Goal: Find specific page/section: Find specific page/section

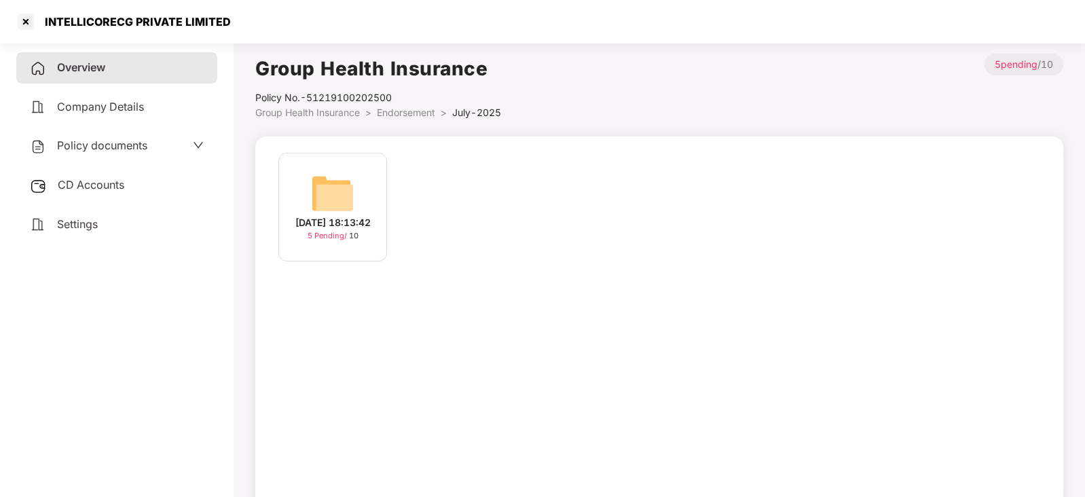
scroll to position [37, 0]
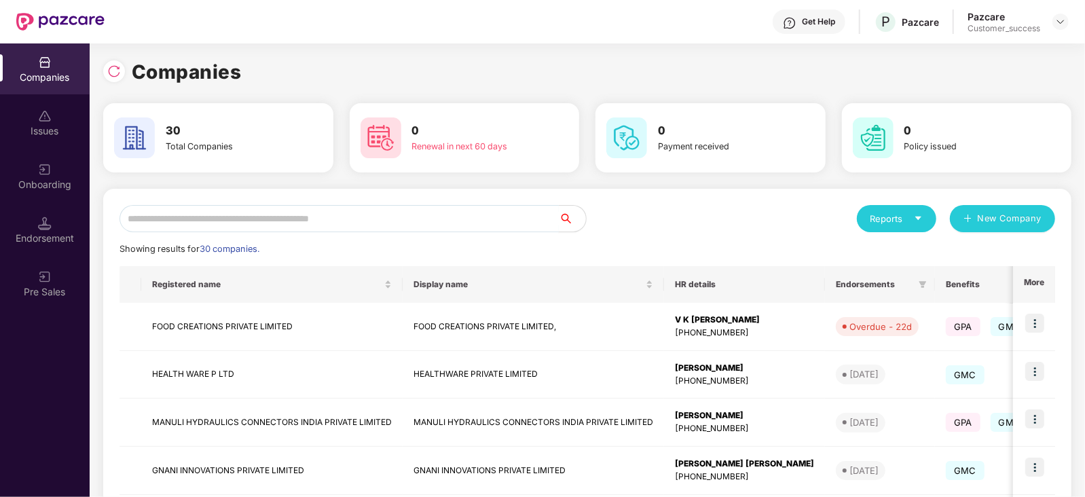
click at [237, 219] on input "text" at bounding box center [339, 218] width 439 height 27
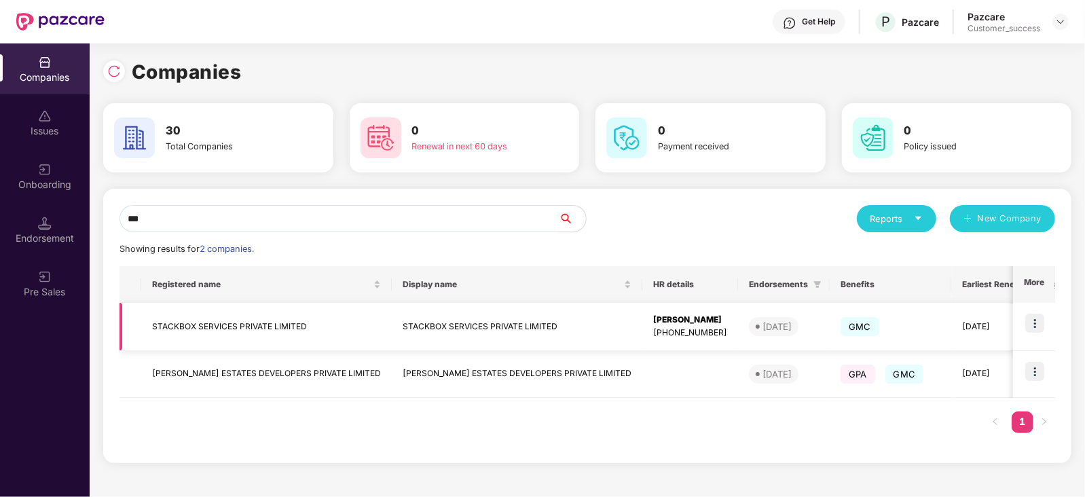
type input "***"
click at [1041, 321] on img at bounding box center [1035, 323] width 19 height 19
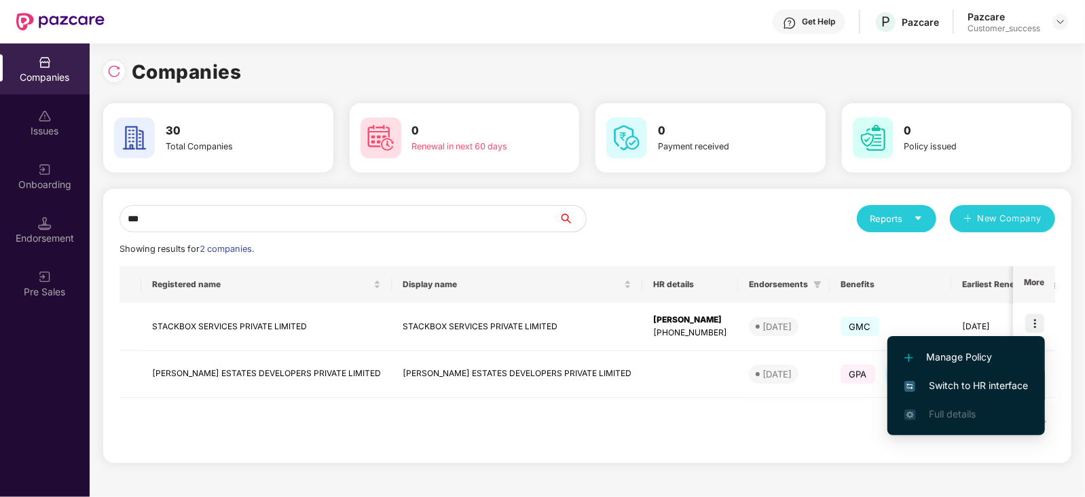
click at [985, 382] on span "Switch to HR interface" at bounding box center [967, 385] width 124 height 15
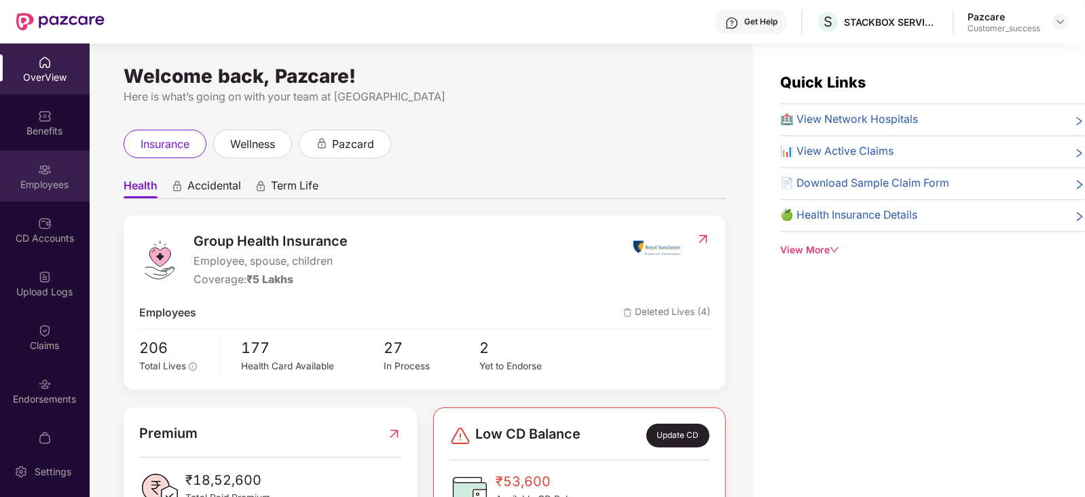
click at [44, 171] on img at bounding box center [45, 170] width 14 height 14
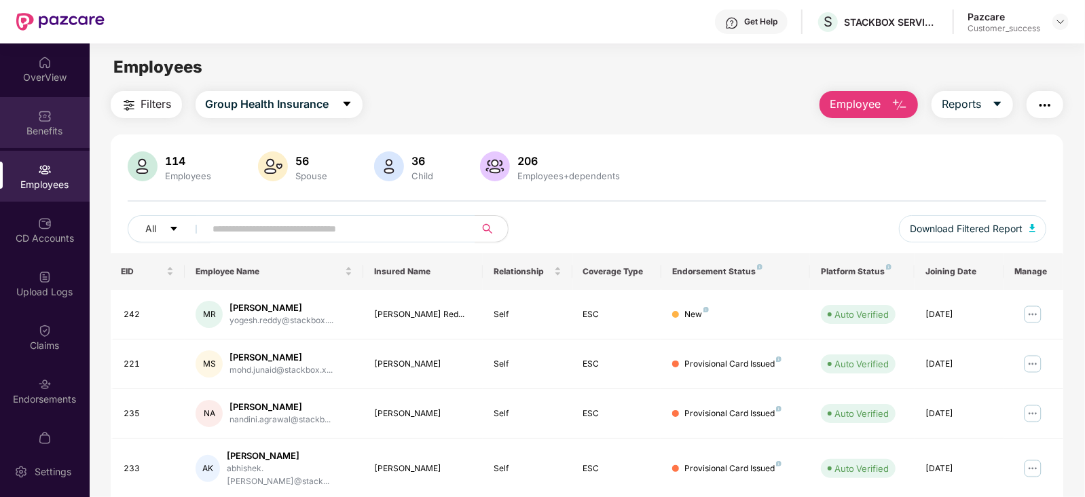
click at [45, 129] on div "Benefits" at bounding box center [45, 131] width 90 height 14
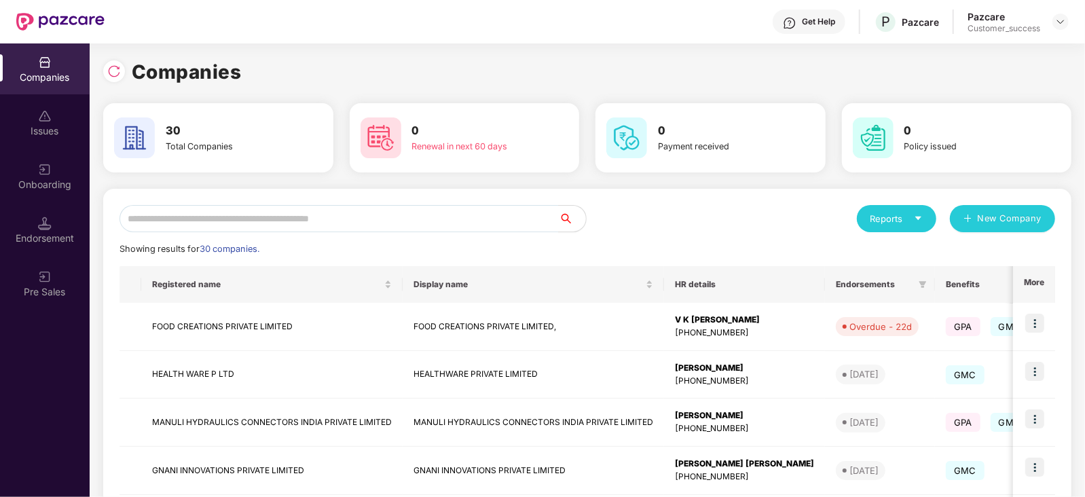
scroll to position [0, 1]
click at [261, 216] on input "text" at bounding box center [339, 218] width 439 height 27
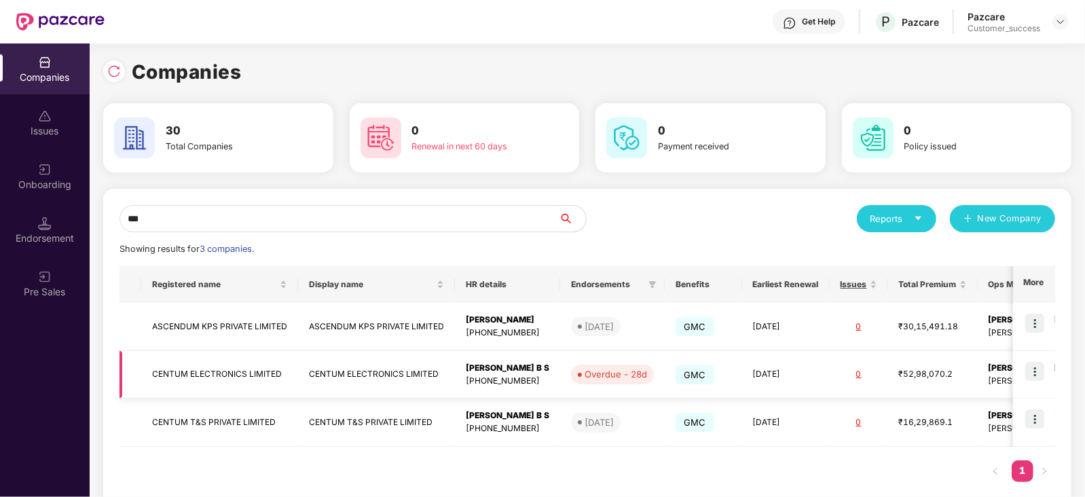
type input "***"
click at [1036, 372] on img at bounding box center [1035, 371] width 19 height 19
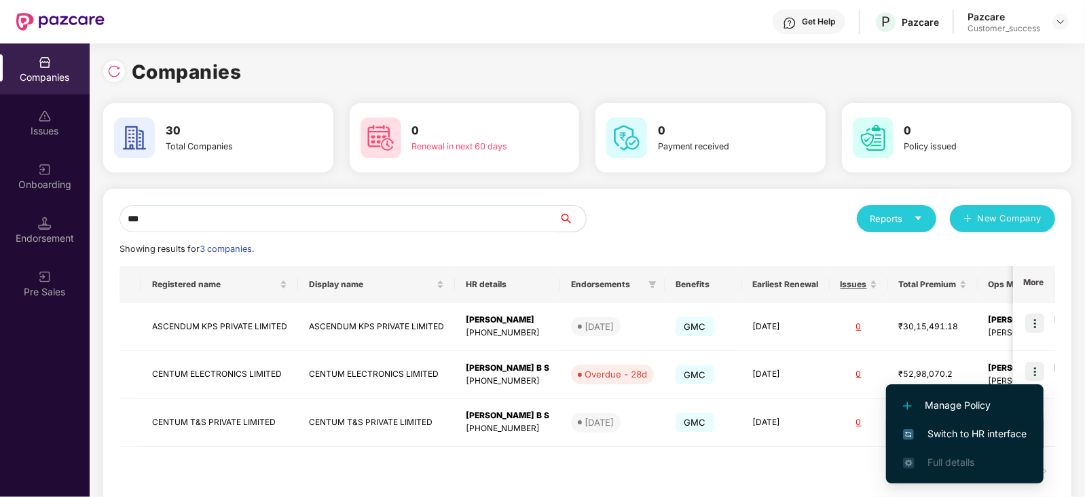
click at [1004, 429] on span "Switch to HR interface" at bounding box center [965, 434] width 124 height 15
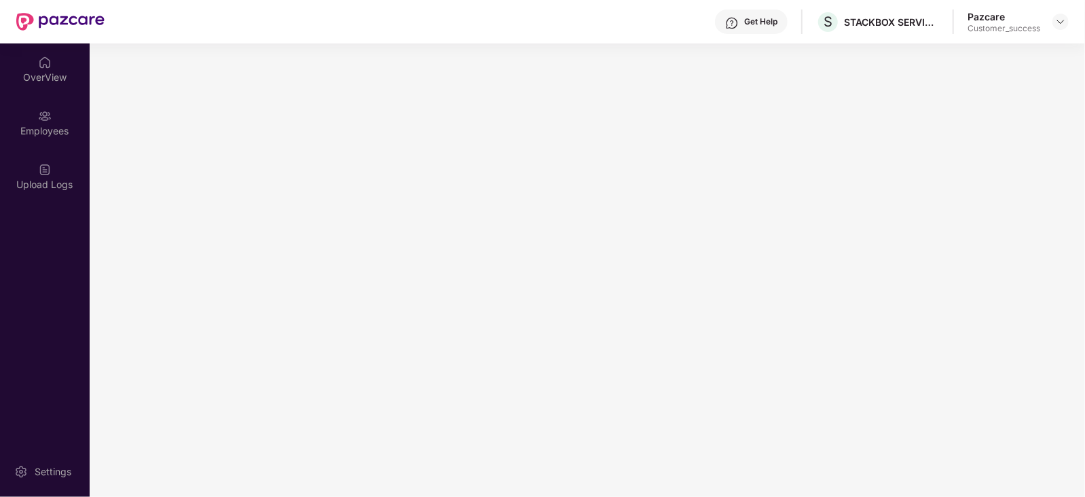
scroll to position [0, 0]
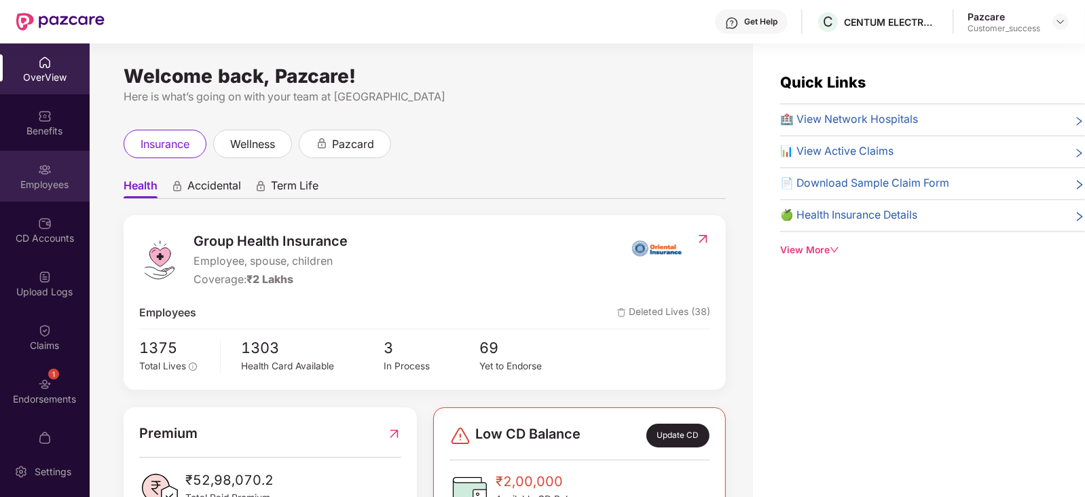
click at [46, 181] on div "Employees" at bounding box center [45, 185] width 90 height 14
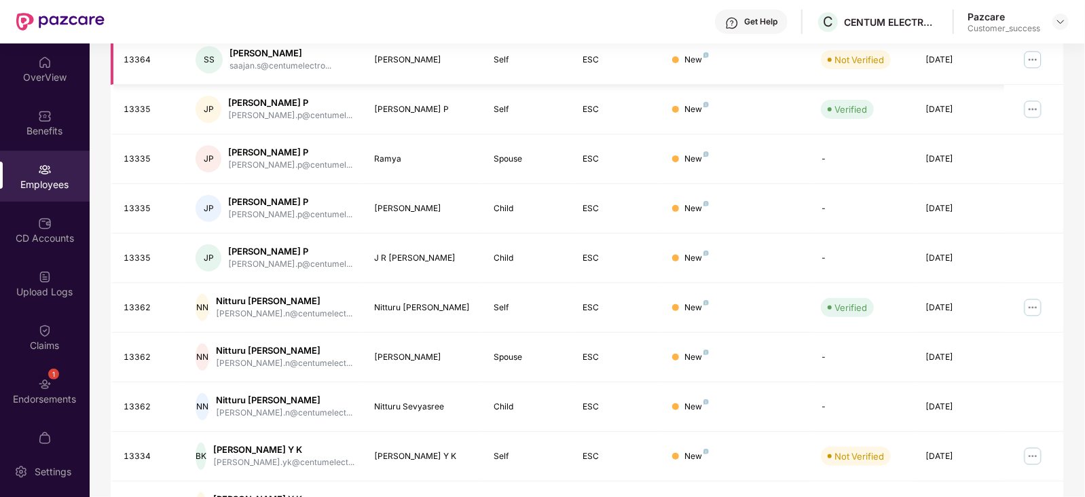
scroll to position [336, 0]
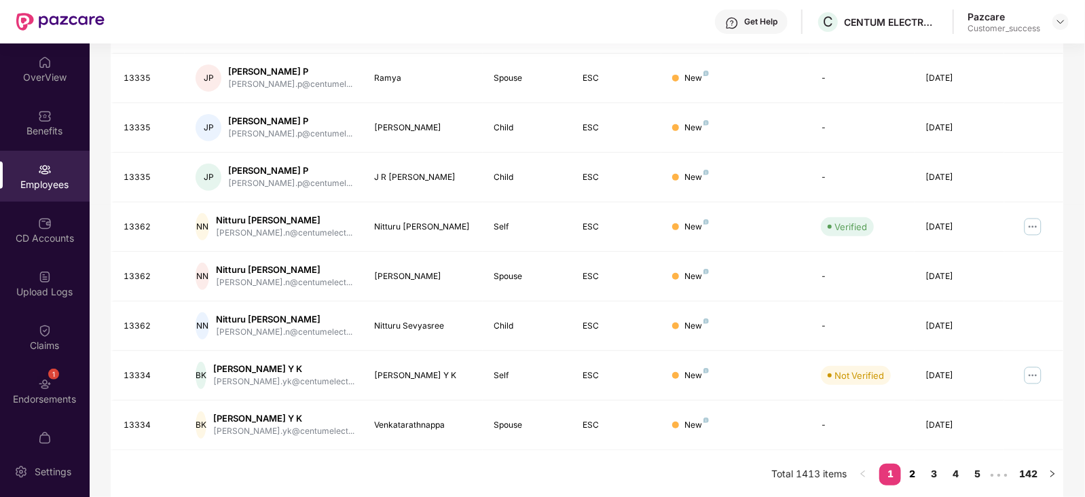
click at [914, 467] on link "2" at bounding box center [912, 474] width 22 height 20
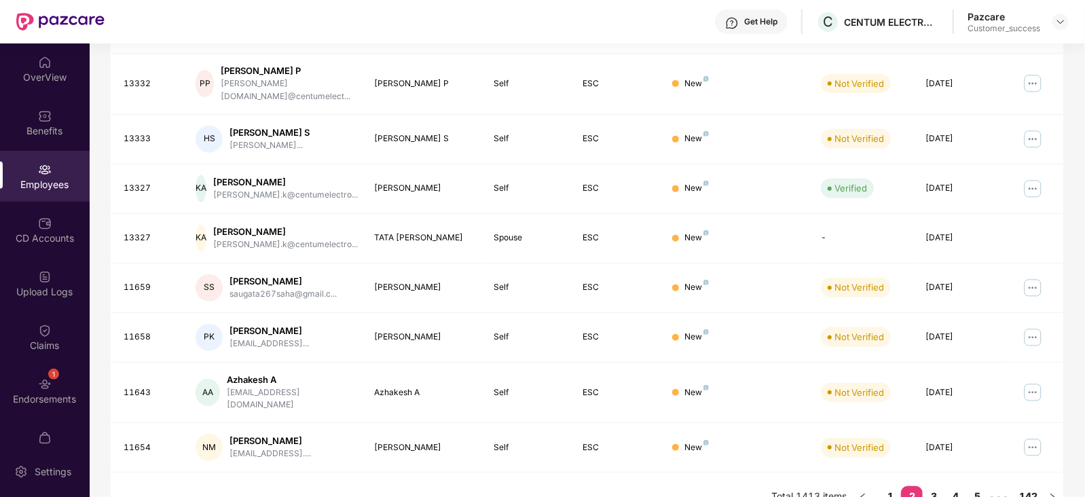
click at [914, 486] on link "2" at bounding box center [912, 496] width 22 height 20
click at [932, 486] on link "3" at bounding box center [934, 496] width 22 height 20
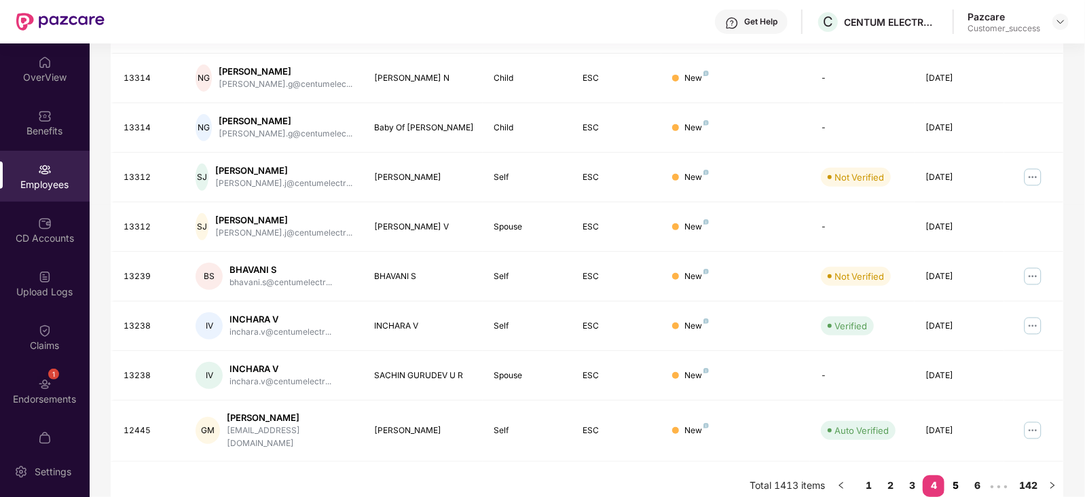
click at [956, 475] on link "5" at bounding box center [956, 485] width 22 height 20
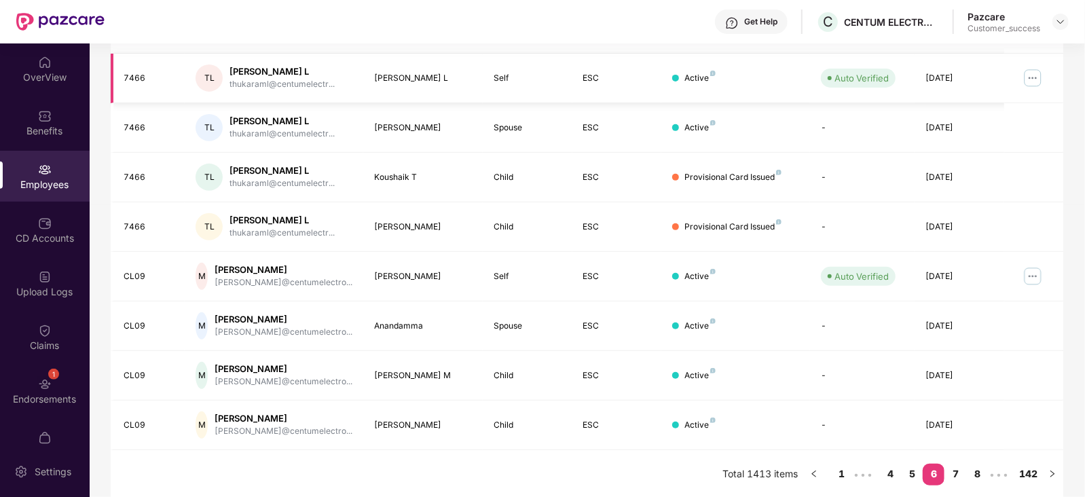
click at [1032, 71] on img at bounding box center [1033, 78] width 22 height 22
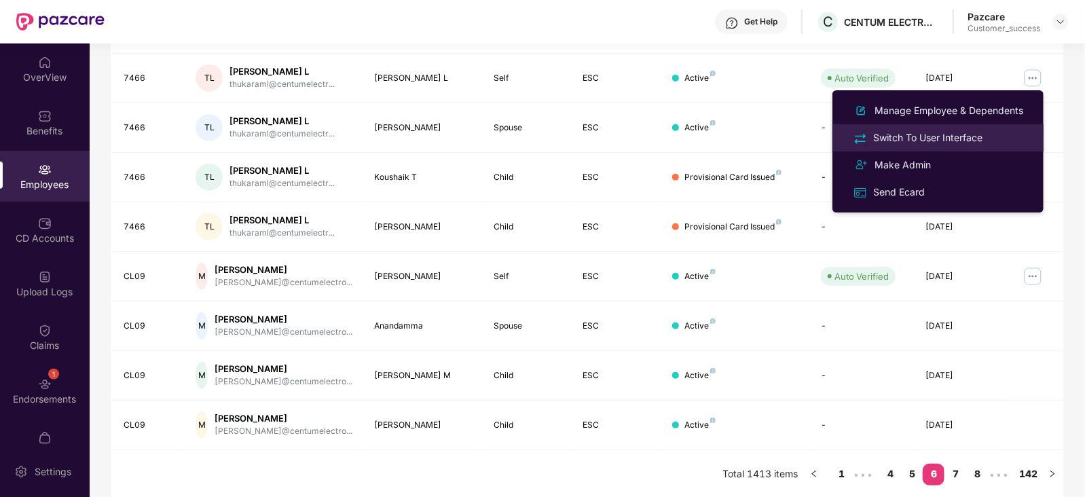
click at [953, 130] on div "Switch To User Interface" at bounding box center [928, 137] width 115 height 15
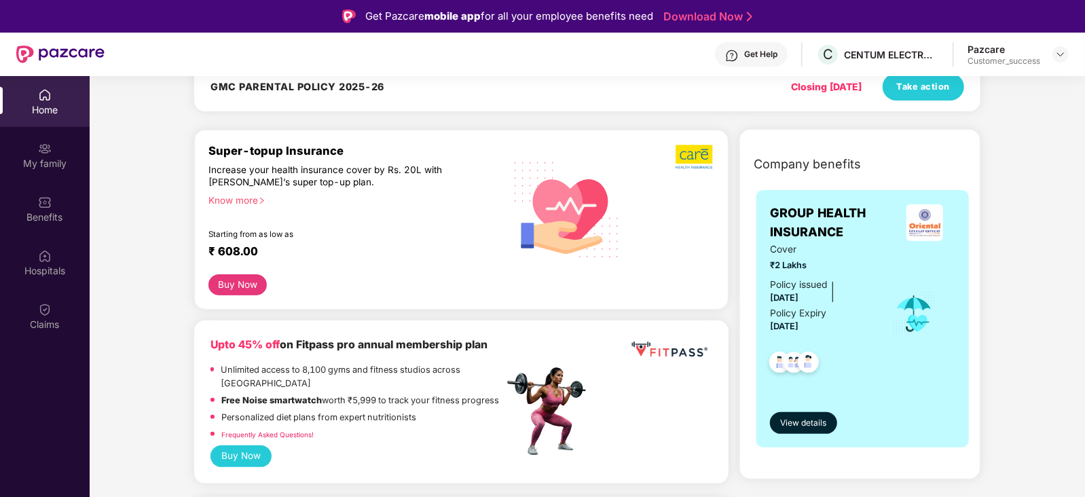
scroll to position [177, 0]
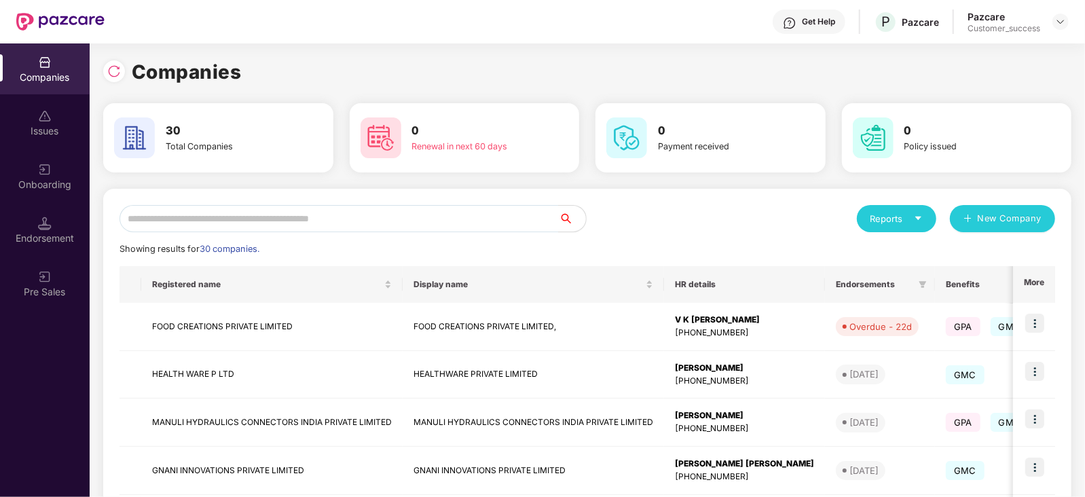
scroll to position [0, 1]
